Goal: Task Accomplishment & Management: Use online tool/utility

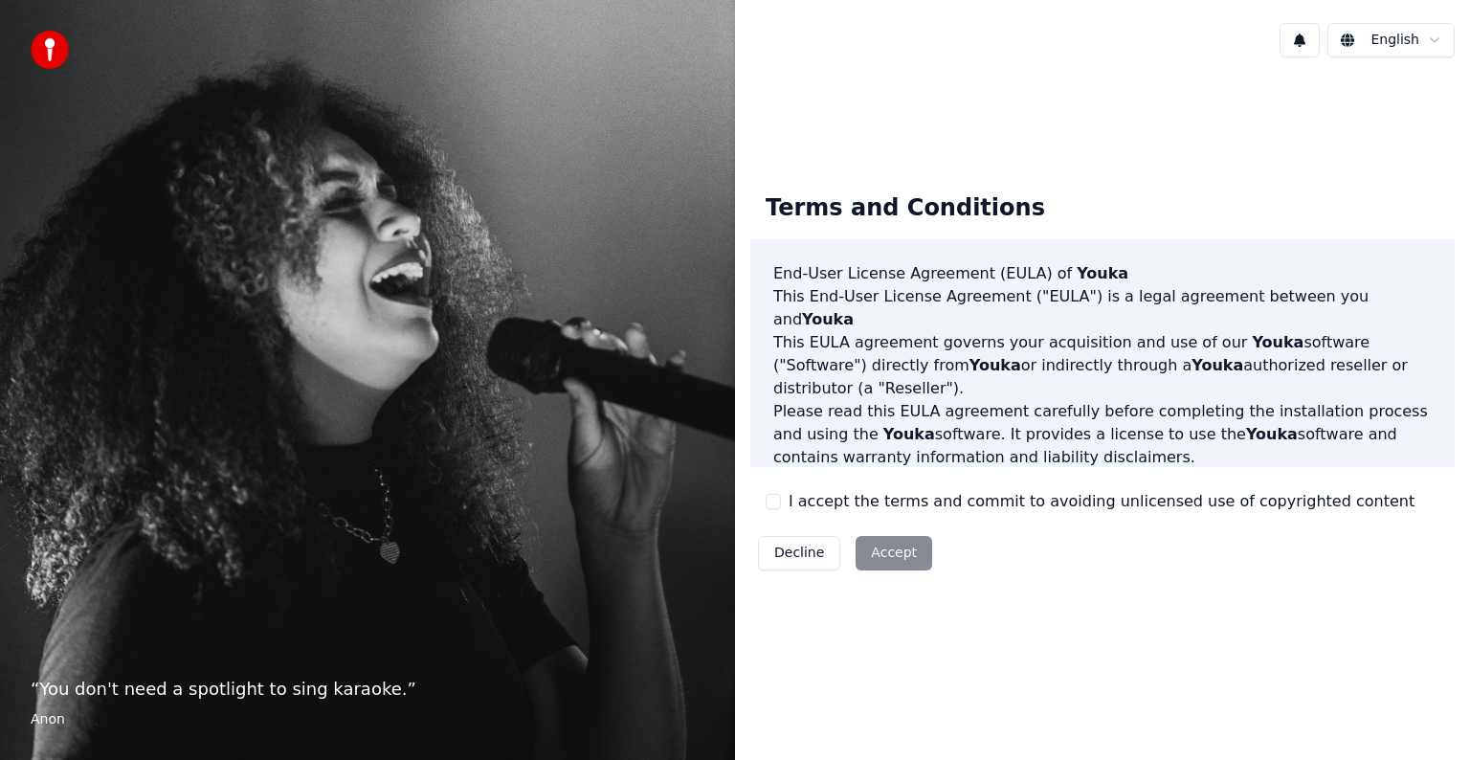
click at [894, 555] on div "Decline Accept" at bounding box center [845, 553] width 190 height 50
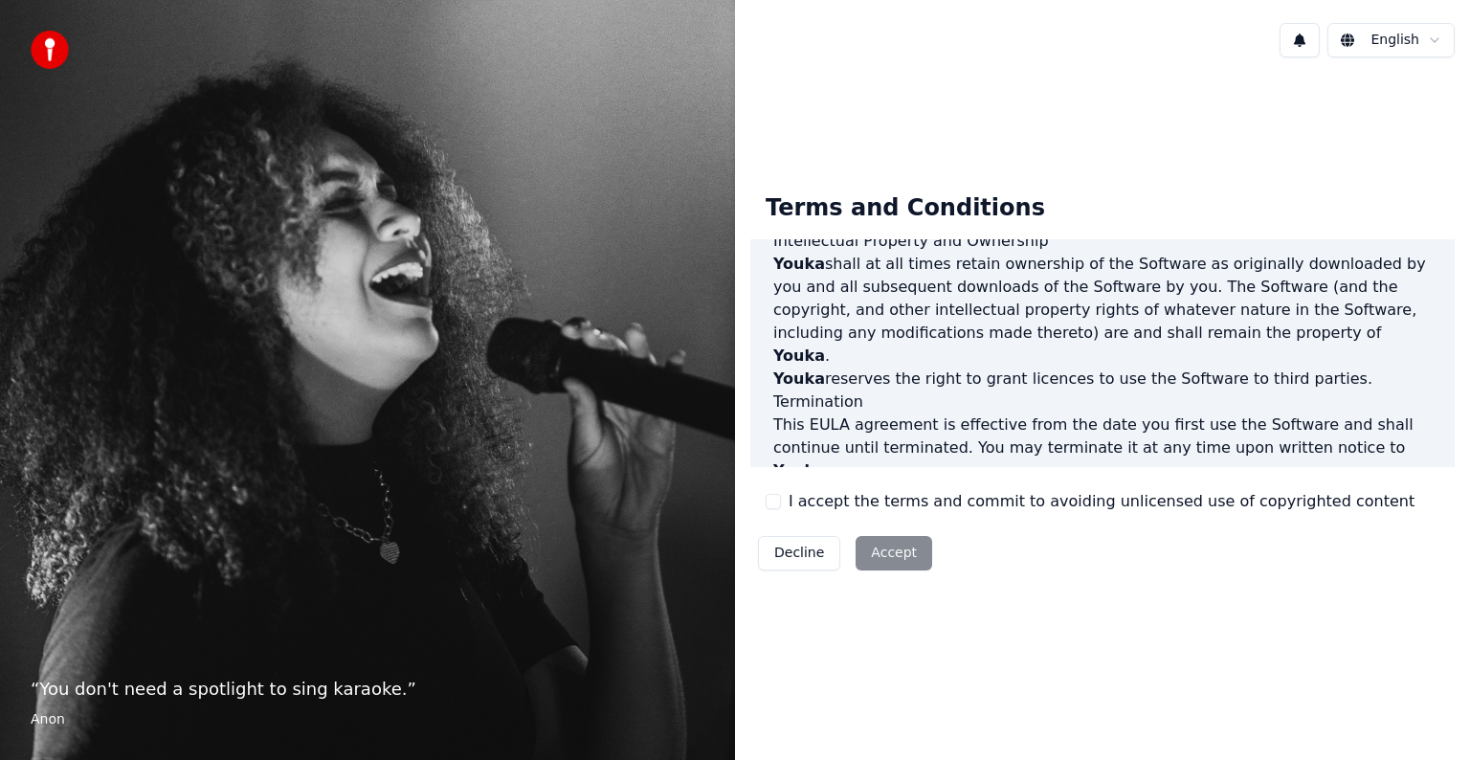
scroll to position [1035, 0]
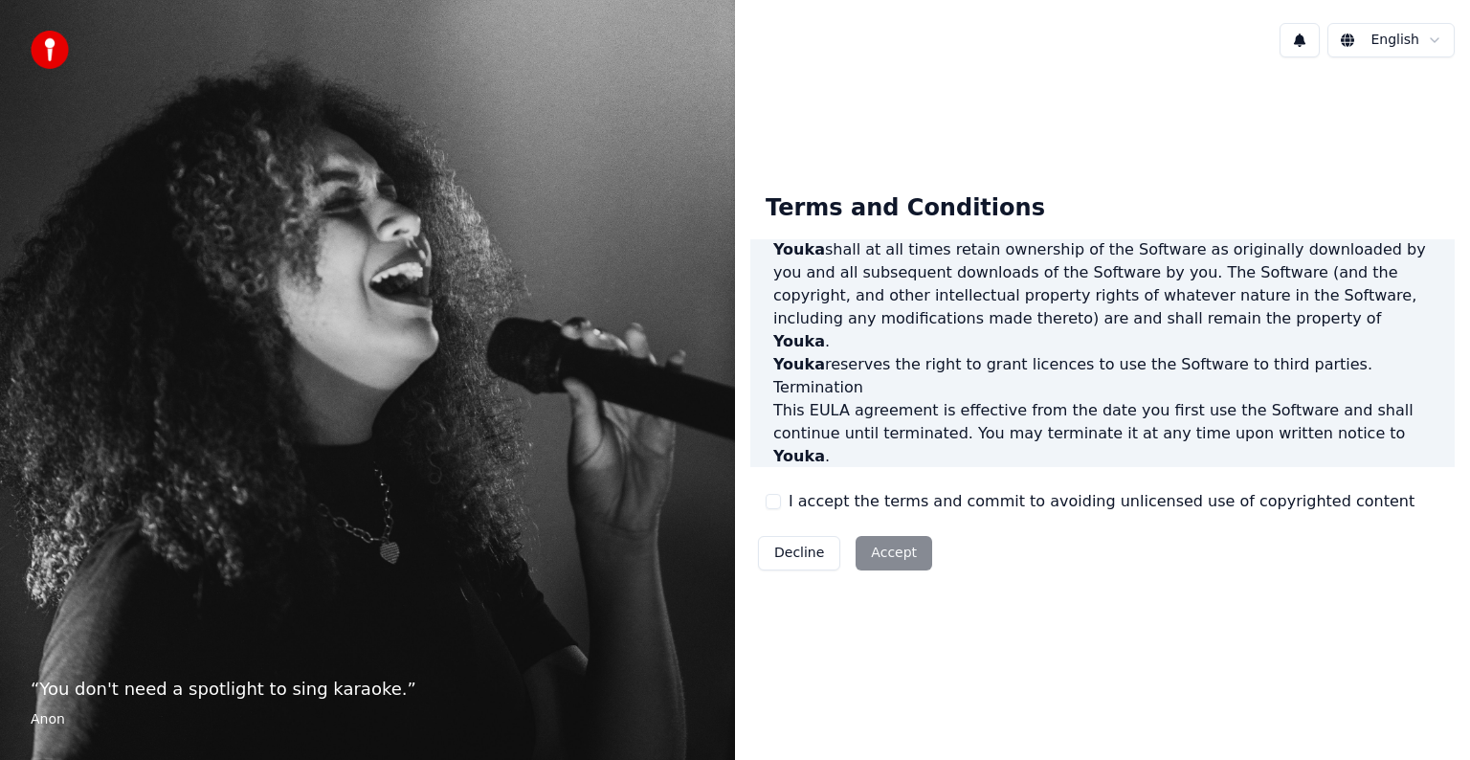
click at [765, 499] on div "Terms and Conditions End-User License Agreement ([PERSON_NAME]) of Youka This E…" at bounding box center [1102, 378] width 704 height 400
click at [776, 501] on button "I accept the terms and commit to avoiding unlicensed use of copyrighted content" at bounding box center [773, 501] width 15 height 15
click at [887, 545] on button "Accept" at bounding box center [894, 553] width 77 height 34
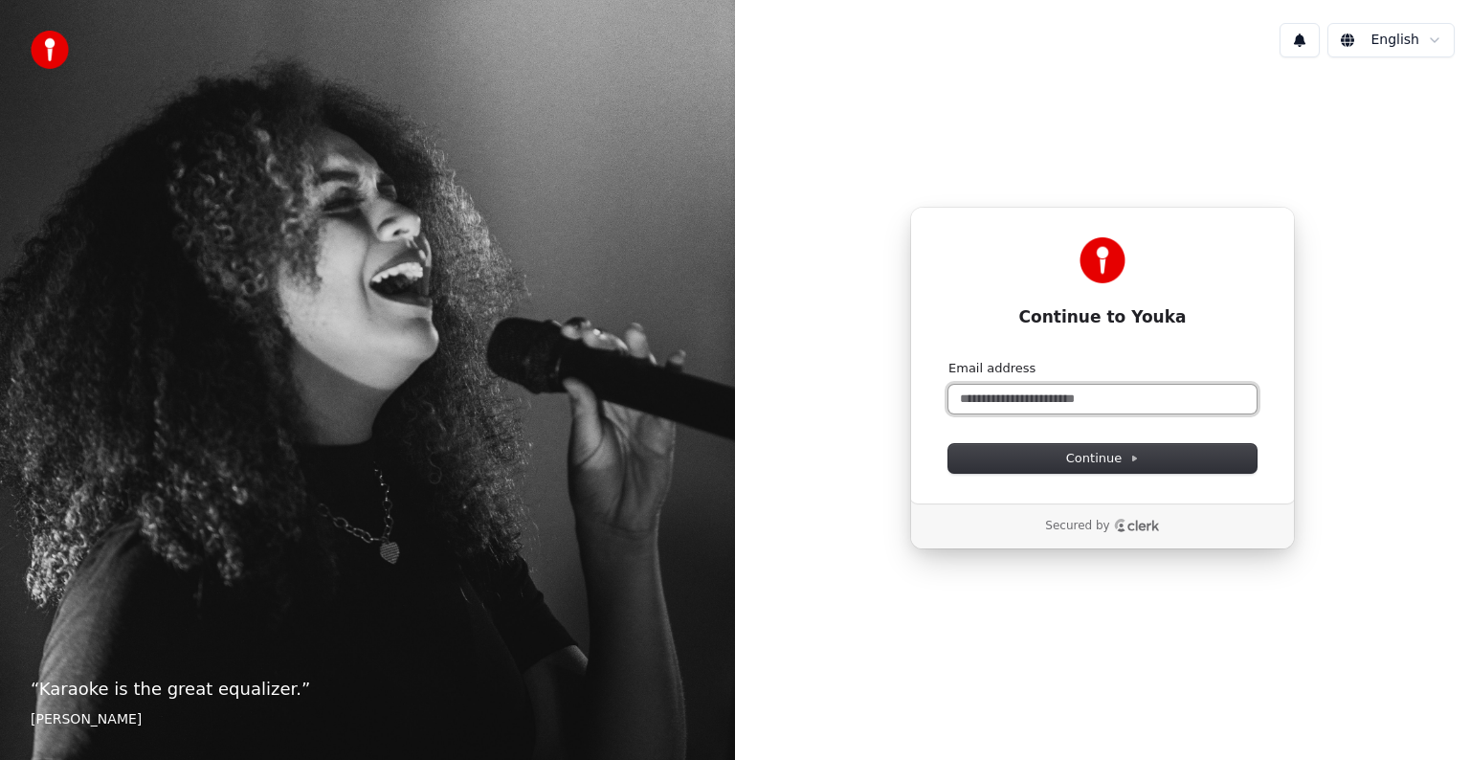
click at [1084, 402] on input "Email address" at bounding box center [1103, 399] width 308 height 29
click at [1096, 457] on span "Continue" at bounding box center [1102, 458] width 73 height 17
type input "**********"
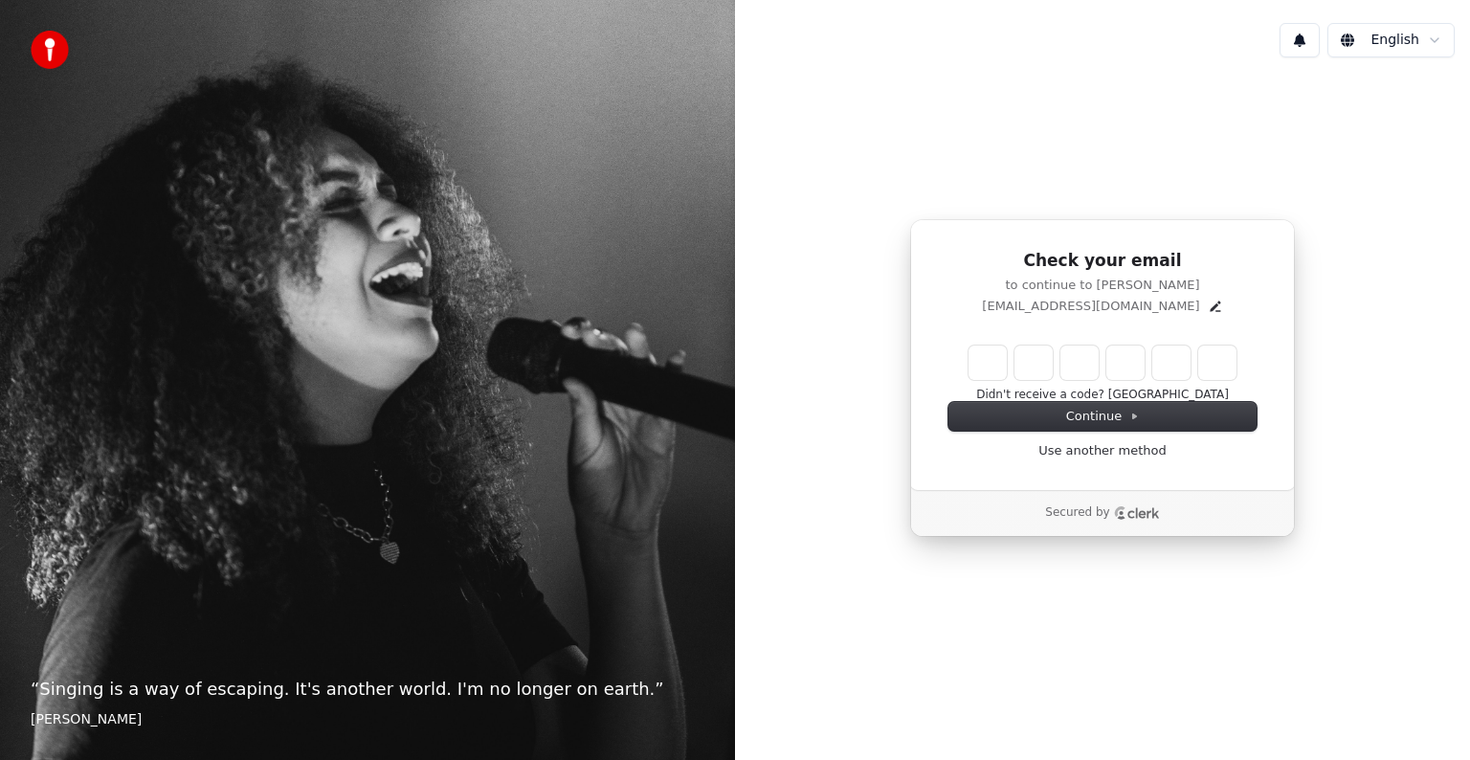
click at [988, 347] on input "Enter verification code" at bounding box center [1103, 363] width 268 height 34
type input "******"
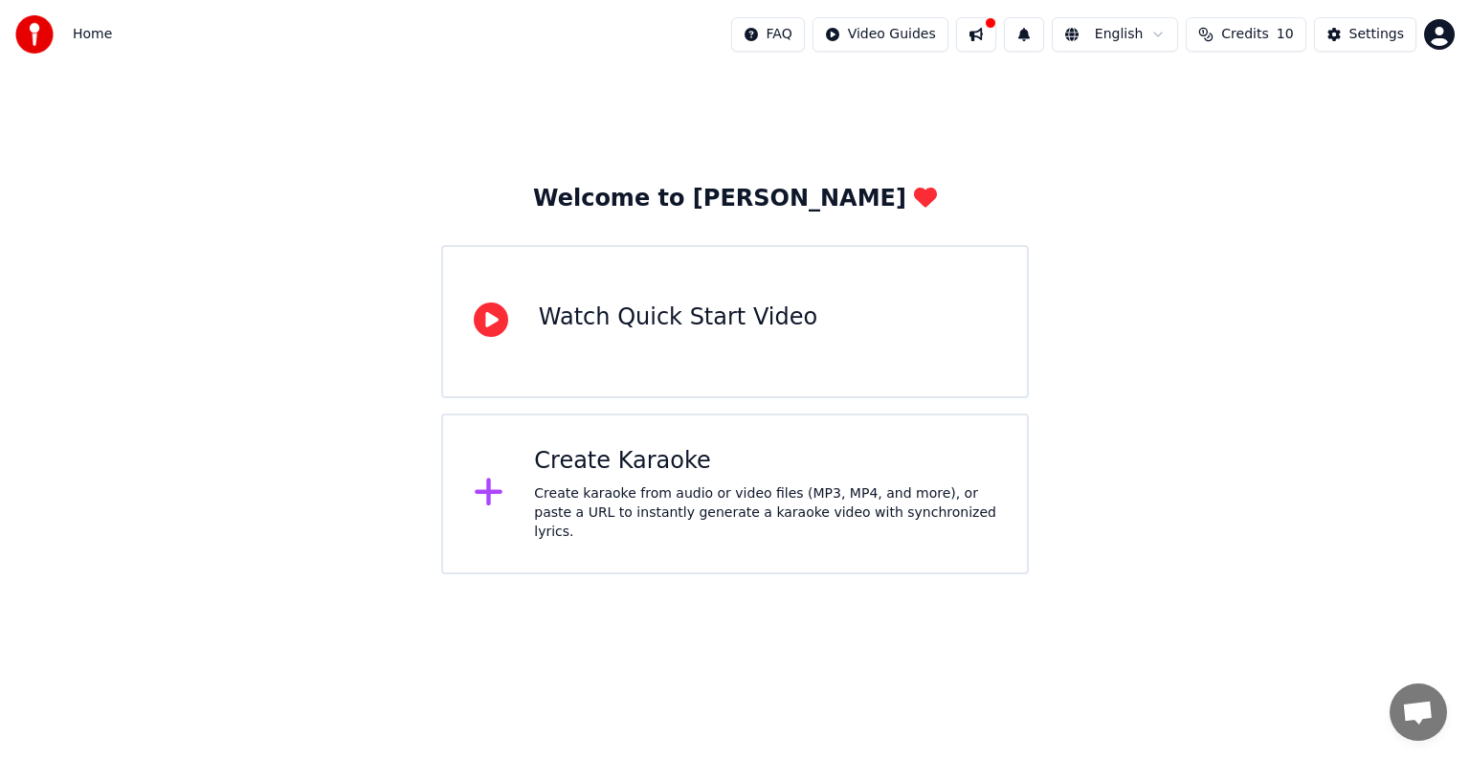
click at [490, 326] on icon at bounding box center [491, 319] width 34 height 34
